Goal: Task Accomplishment & Management: Manage account settings

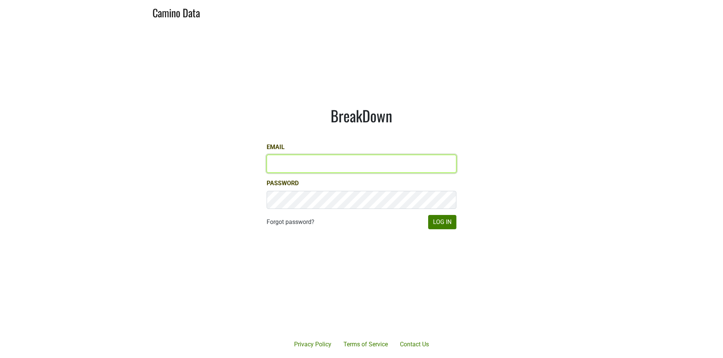
click at [349, 161] on input "Email" at bounding box center [362, 164] width 190 height 18
type input "dave@caminodata.com"
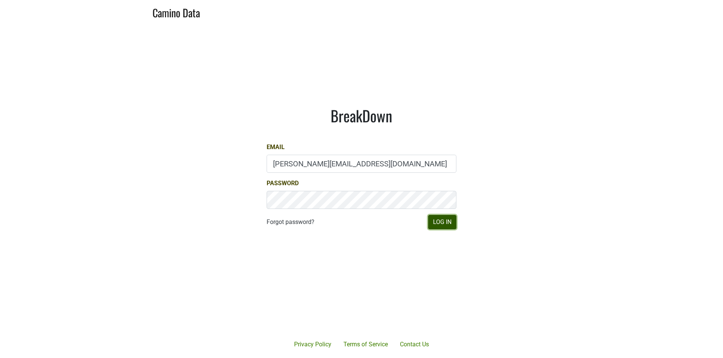
click at [449, 223] on button "Log In" at bounding box center [442, 222] width 28 height 14
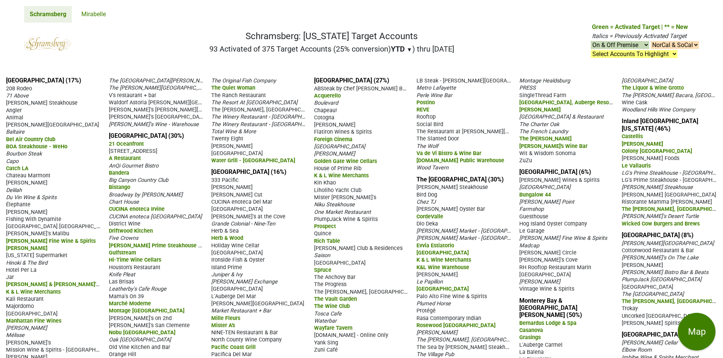
click at [198, 25] on nav "Schramsberg: California Target Accounts 93 Activated of 375 Target Accounts (25…" at bounding box center [361, 47] width 687 height 48
click at [18, 130] on span "Baltaire" at bounding box center [15, 132] width 18 height 6
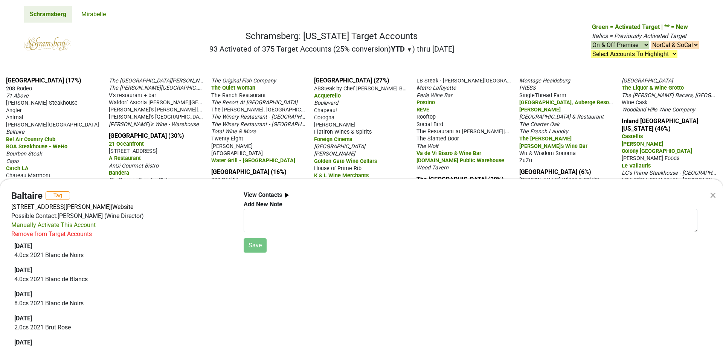
click at [171, 46] on div "× Baltaire Tag 11647 San Vicente Blvd, Los Angeles, CA 90049 | Website Possible…" at bounding box center [361, 179] width 723 height 358
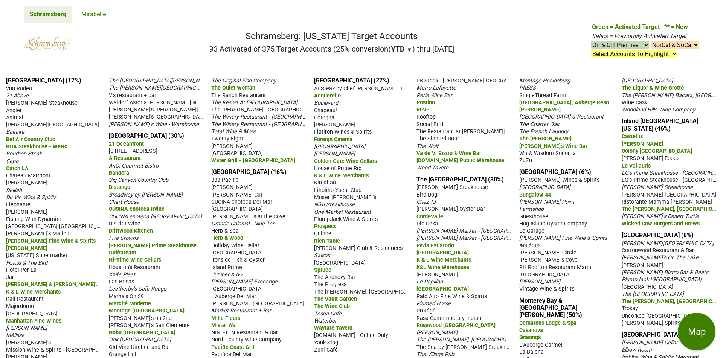
click at [25, 94] on span "71 Above" at bounding box center [17, 96] width 23 height 6
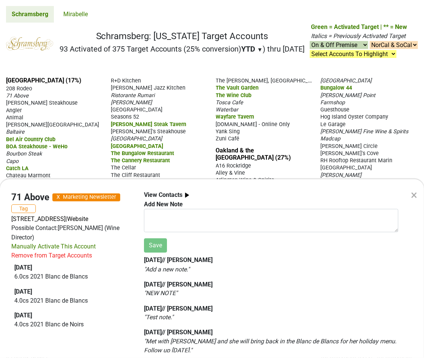
click at [245, 92] on div "× 71 Above X Marketing Newsletter Tag 633 W. 5th Street, 71st Floor, Los Angele…" at bounding box center [212, 179] width 424 height 358
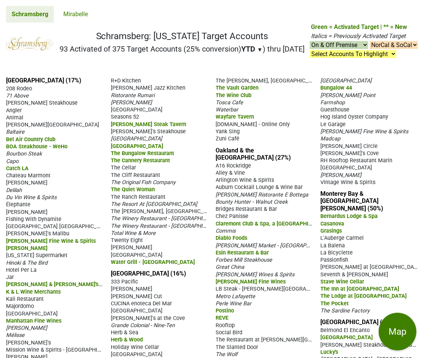
click at [23, 99] on span "71 Above" at bounding box center [17, 96] width 23 height 6
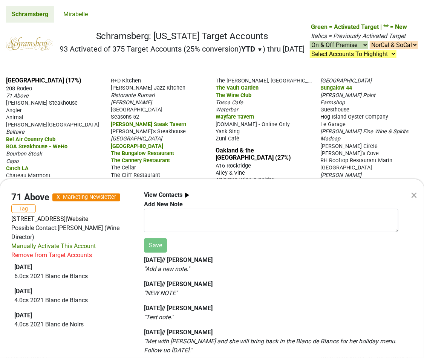
click at [29, 112] on div "× 71 Above X Marketing Newsletter Tag 633 W. 5th Street, 71st Floor, Los Angele…" at bounding box center [212, 179] width 424 height 358
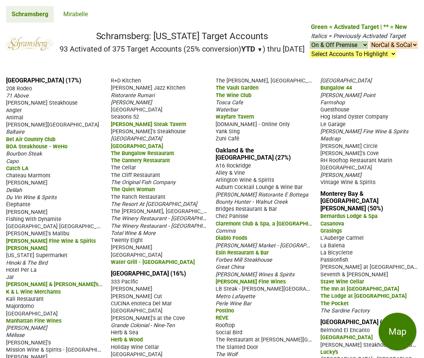
click at [28, 92] on span "208 Rodeo" at bounding box center [19, 88] width 26 height 6
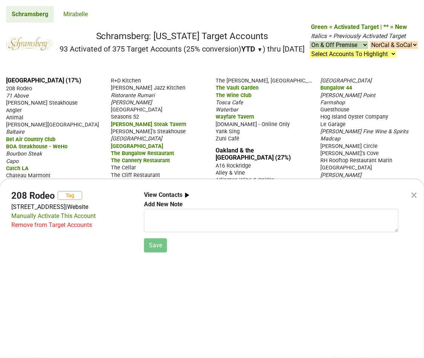
click at [47, 112] on div "× 208 Rodeo Tag 208 N Rodeo Dr, Beverly Hills, CA 90210 | Website Manually Acti…" at bounding box center [212, 179] width 424 height 358
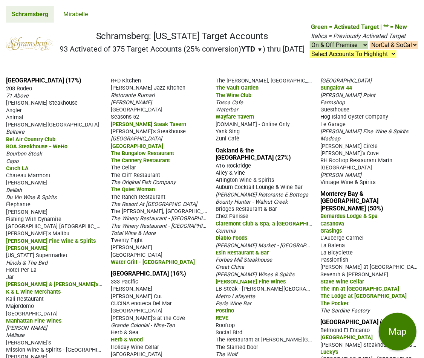
click at [19, 114] on span "Angler" at bounding box center [14, 110] width 16 height 6
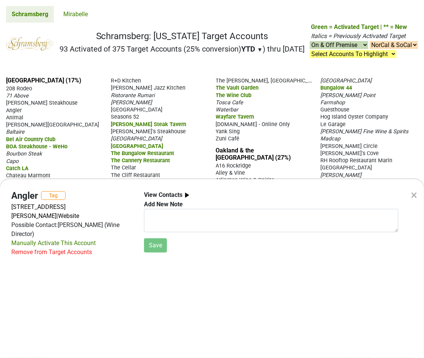
click at [71, 118] on div "× Angler Tag 8500 Beverly Blvd, Ste 117, Los Angeles, CA 90048 | Website Possib…" at bounding box center [212, 179] width 424 height 358
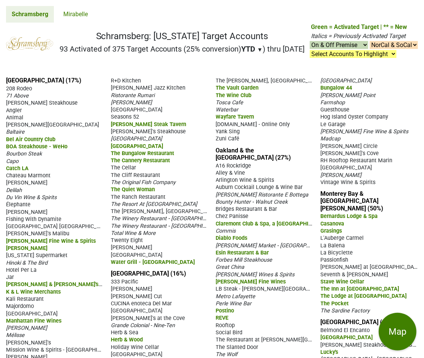
click at [21, 121] on span "Animal" at bounding box center [14, 117] width 17 height 6
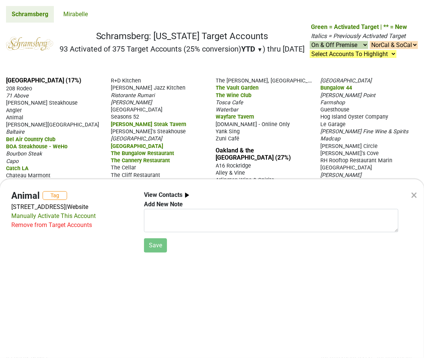
click at [50, 133] on div "× Animal Tag 435 N Fairfax Ave, Los Angeles, CA 90036 | Website Manually Activa…" at bounding box center [212, 179] width 424 height 358
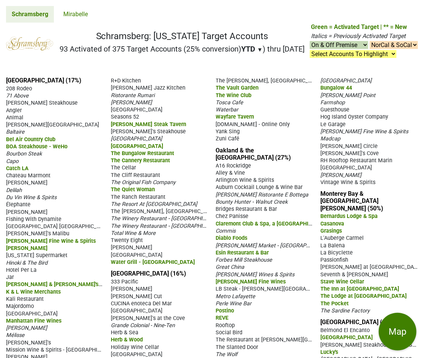
click at [45, 128] on span "[PERSON_NAME][GEOGRAPHIC_DATA]" at bounding box center [52, 125] width 93 height 6
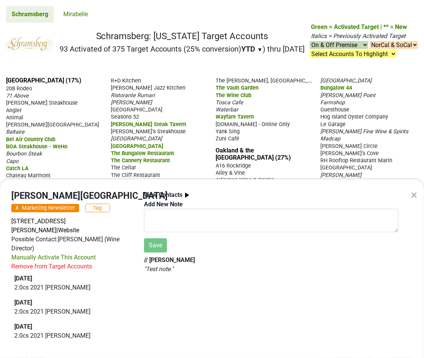
click at [24, 122] on div "× Arroyo Chop House X Marketing Newsletter Tag 536 S Arroyo Pkwy, Pasadena, CA …" at bounding box center [212, 179] width 424 height 358
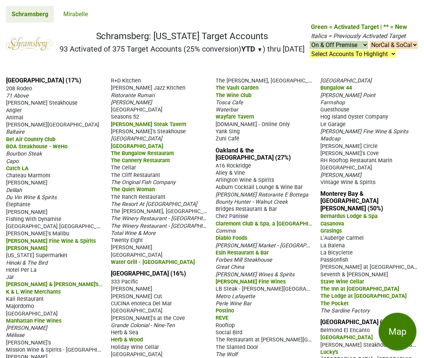
click at [24, 99] on span "71 Above" at bounding box center [17, 96] width 23 height 6
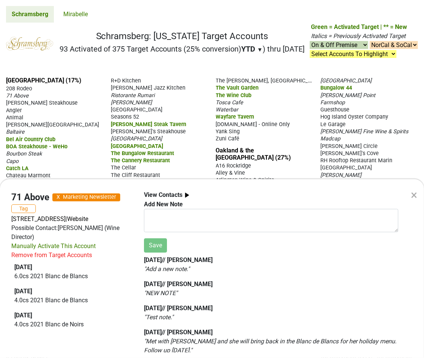
click at [67, 128] on div "× 71 Above X Marketing Newsletter Tag 633 W. 5th Street, 71st Floor, Los Angele…" at bounding box center [212, 179] width 424 height 358
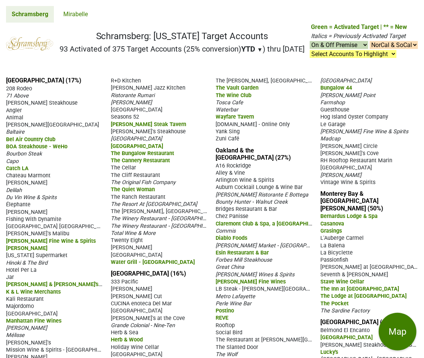
click at [19, 135] on span "Baltaire" at bounding box center [15, 132] width 18 height 6
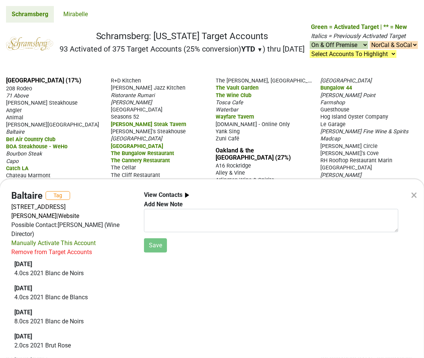
click at [34, 152] on div "× Baltaire Tag 11647 San Vicente Blvd, Los Angeles, CA 90049 | Website Possible…" at bounding box center [212, 179] width 424 height 358
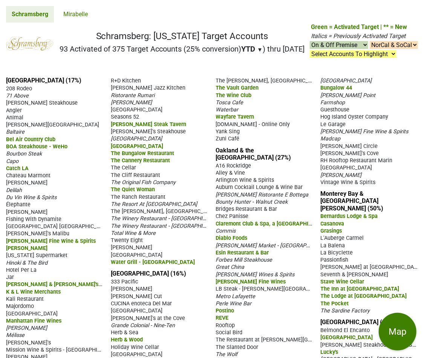
click at [34, 128] on span "[PERSON_NAME][GEOGRAPHIC_DATA]" at bounding box center [52, 125] width 93 height 6
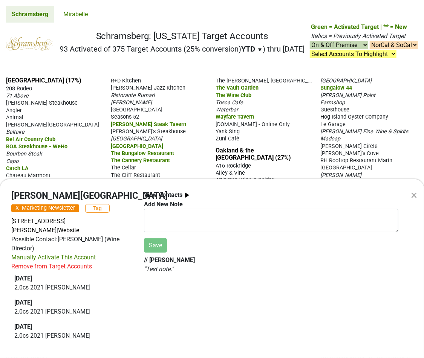
click at [81, 148] on div "× Arroyo Chop House X Marketing Newsletter Tag 536 S Arroyo Pkwy, Pasadena, CA …" at bounding box center [212, 179] width 424 height 358
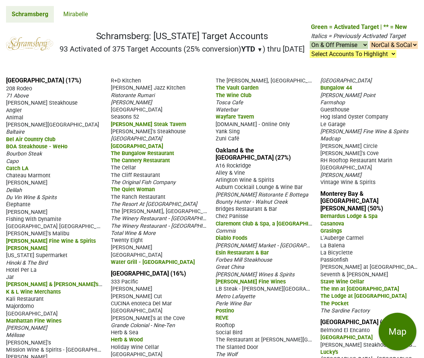
click at [32, 128] on span "[PERSON_NAME][GEOGRAPHIC_DATA]" at bounding box center [52, 125] width 93 height 6
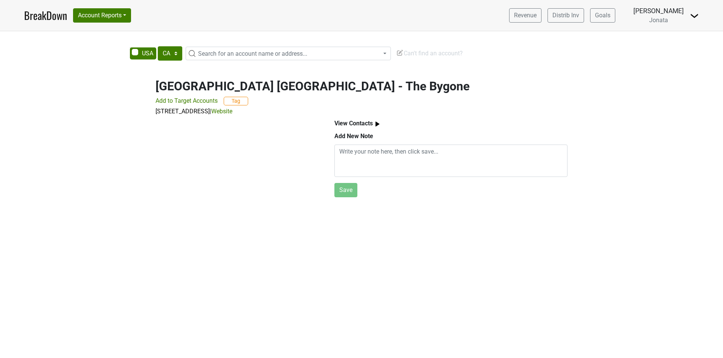
select select "CA"
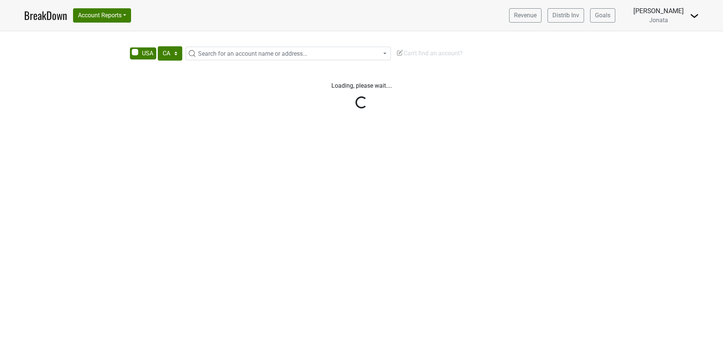
select select "CA"
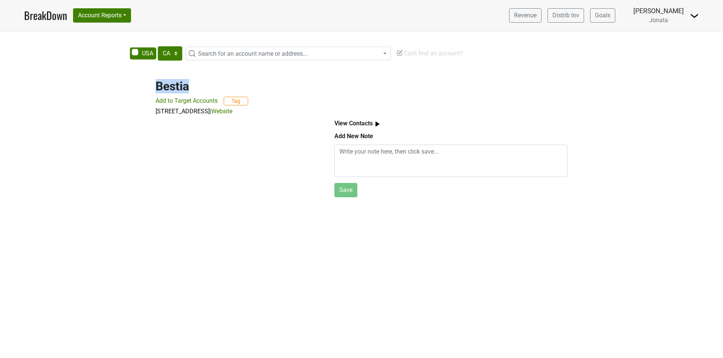
drag, startPoint x: 155, startPoint y: 85, endPoint x: 195, endPoint y: 84, distance: 40.7
click at [195, 84] on div "Bestia Add to Target Accounts Tag 2121 E 7th Pl, Los Angeles, CA 90021 | Website" at bounding box center [361, 93] width 429 height 46
copy h2 "Bestia"
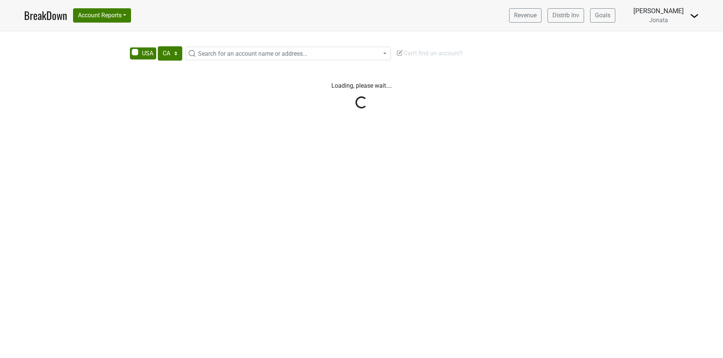
select select "CA"
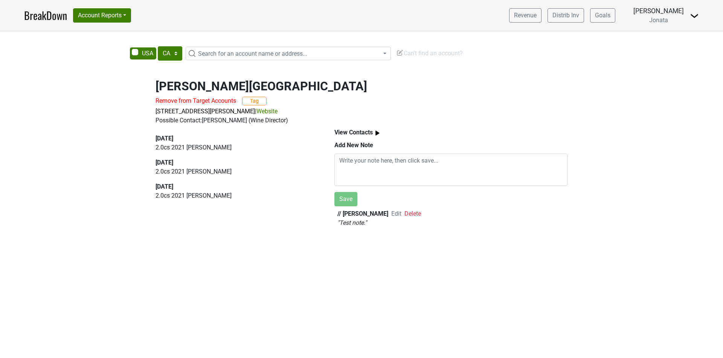
click at [391, 210] on span "Edit" at bounding box center [396, 213] width 10 height 7
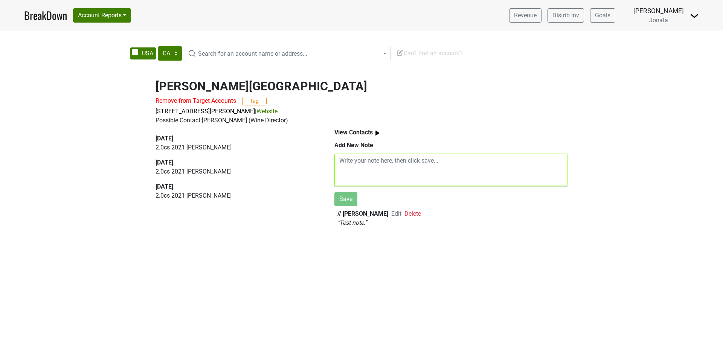
type textarea "Test note."
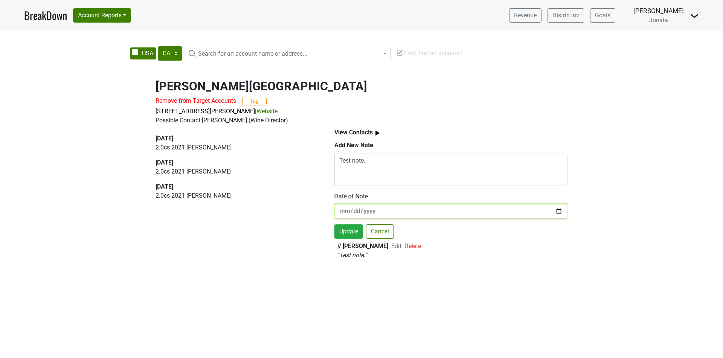
click at [559, 211] on input "date" at bounding box center [450, 211] width 233 height 14
type input "[DATE]"
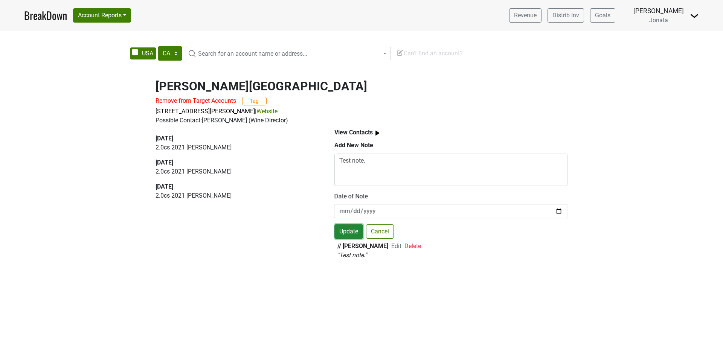
click at [354, 234] on button "Update" at bounding box center [348, 231] width 29 height 14
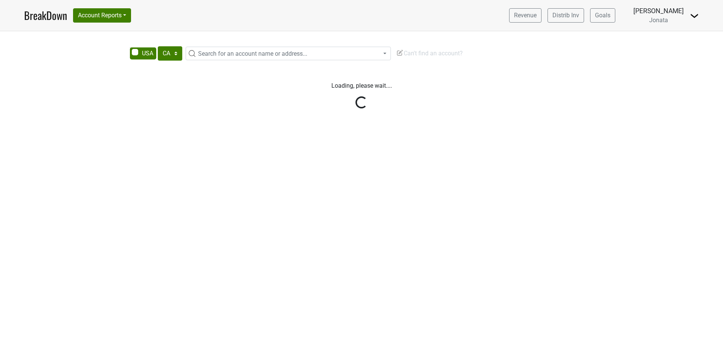
select select "CA"
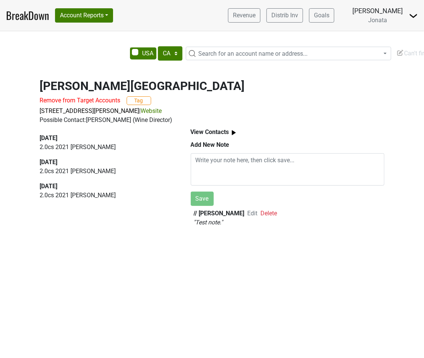
click at [247, 213] on span "Edit" at bounding box center [252, 213] width 10 height 7
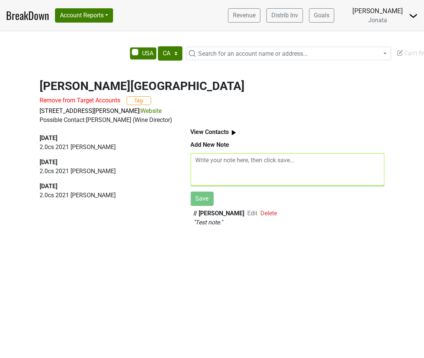
type textarea "Test note."
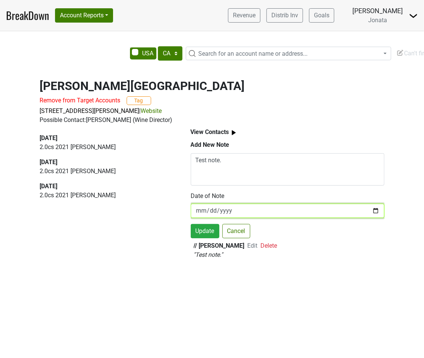
click at [377, 210] on input "date" at bounding box center [287, 211] width 194 height 14
type input "[DATE]"
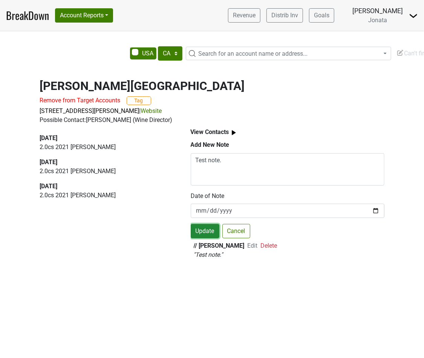
click at [212, 229] on button "Update" at bounding box center [204, 231] width 29 height 14
